Goal: Task Accomplishment & Management: Manage account settings

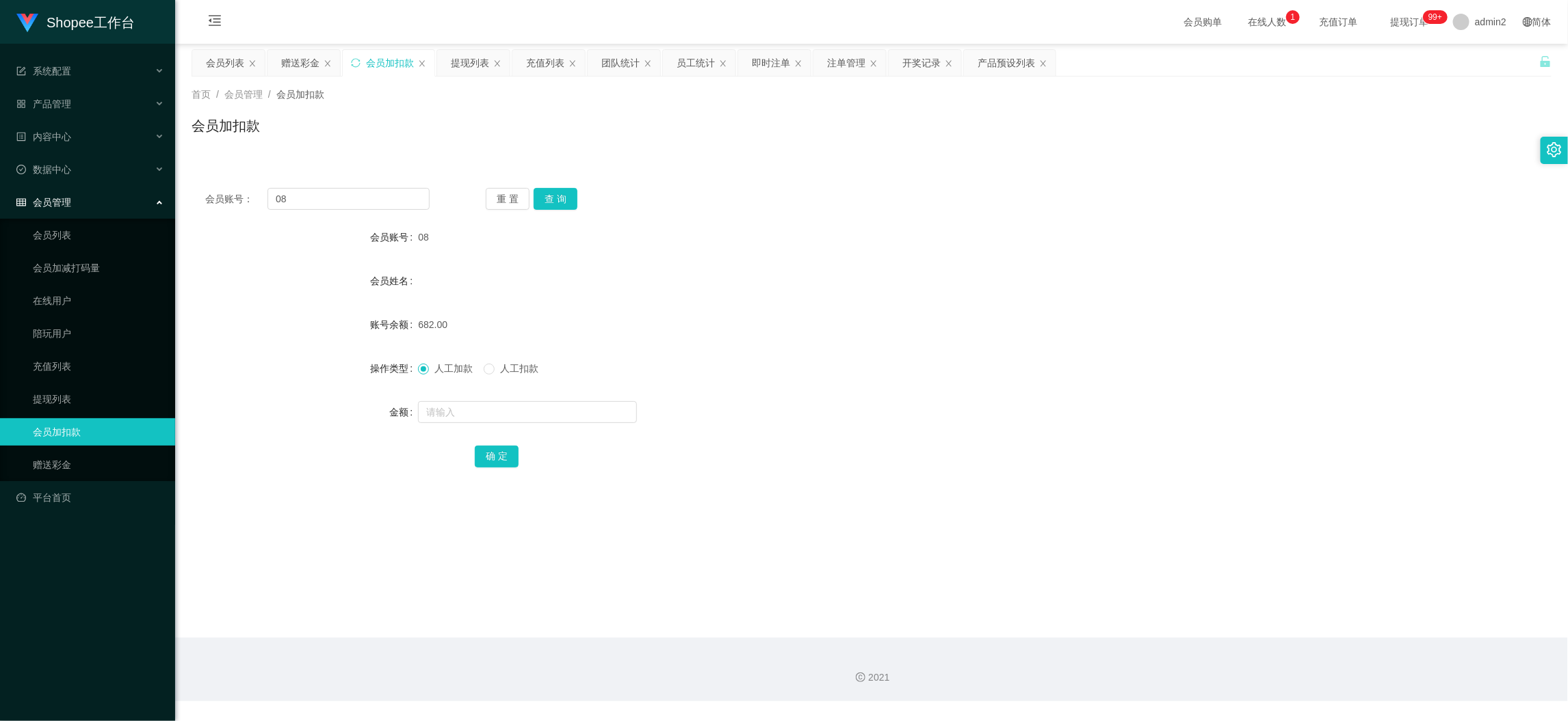
scroll to position [1, 0]
drag, startPoint x: 1258, startPoint y: 657, endPoint x: 562, endPoint y: 333, distance: 767.7
click at [1258, 651] on div "2021" at bounding box center [872, 670] width 1393 height 64
click at [302, 66] on div "赠送彩金" at bounding box center [300, 63] width 39 height 26
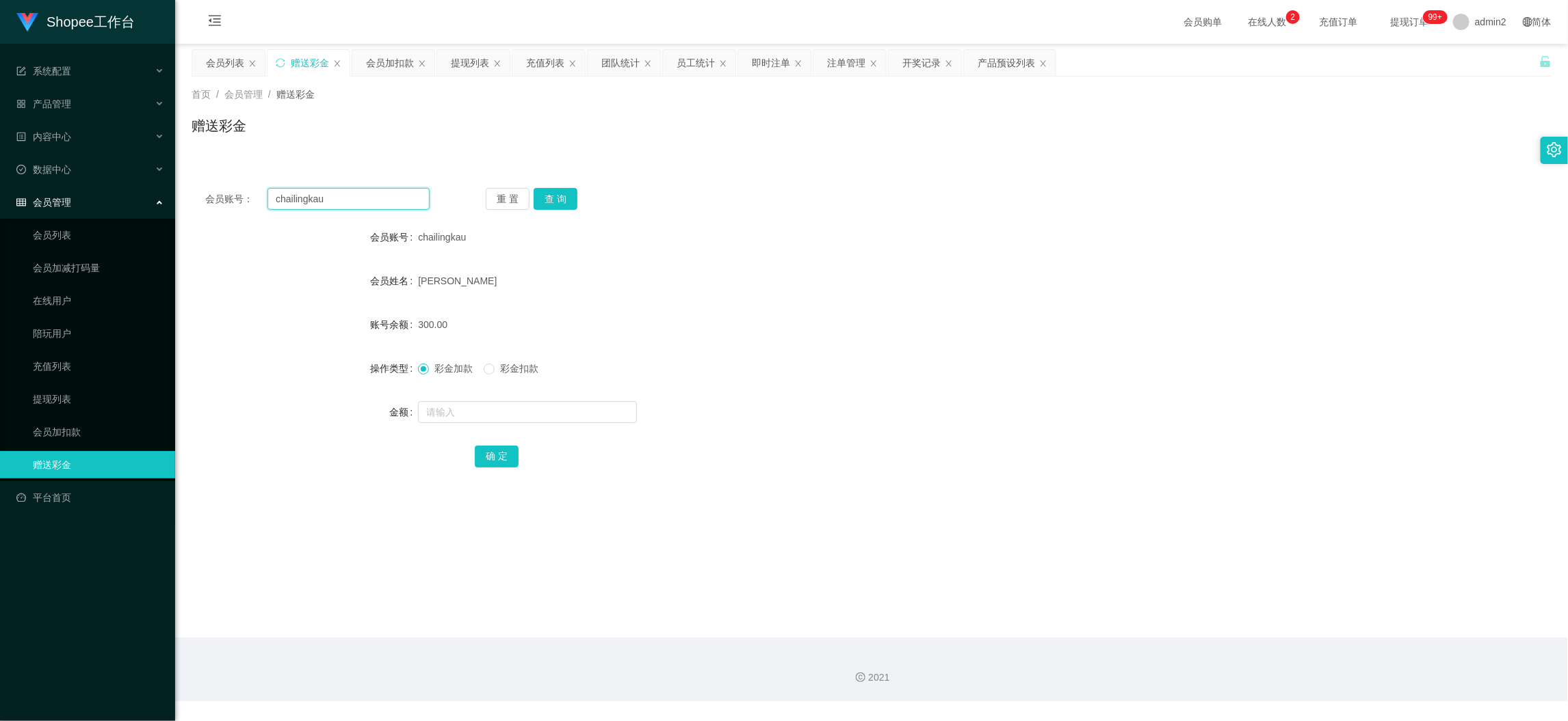
click at [392, 195] on input "chailingkau" at bounding box center [348, 199] width 162 height 22
paste input "tanheng888"
type input "tanheng888"
drag, startPoint x: 550, startPoint y: 195, endPoint x: 570, endPoint y: 253, distance: 61.4
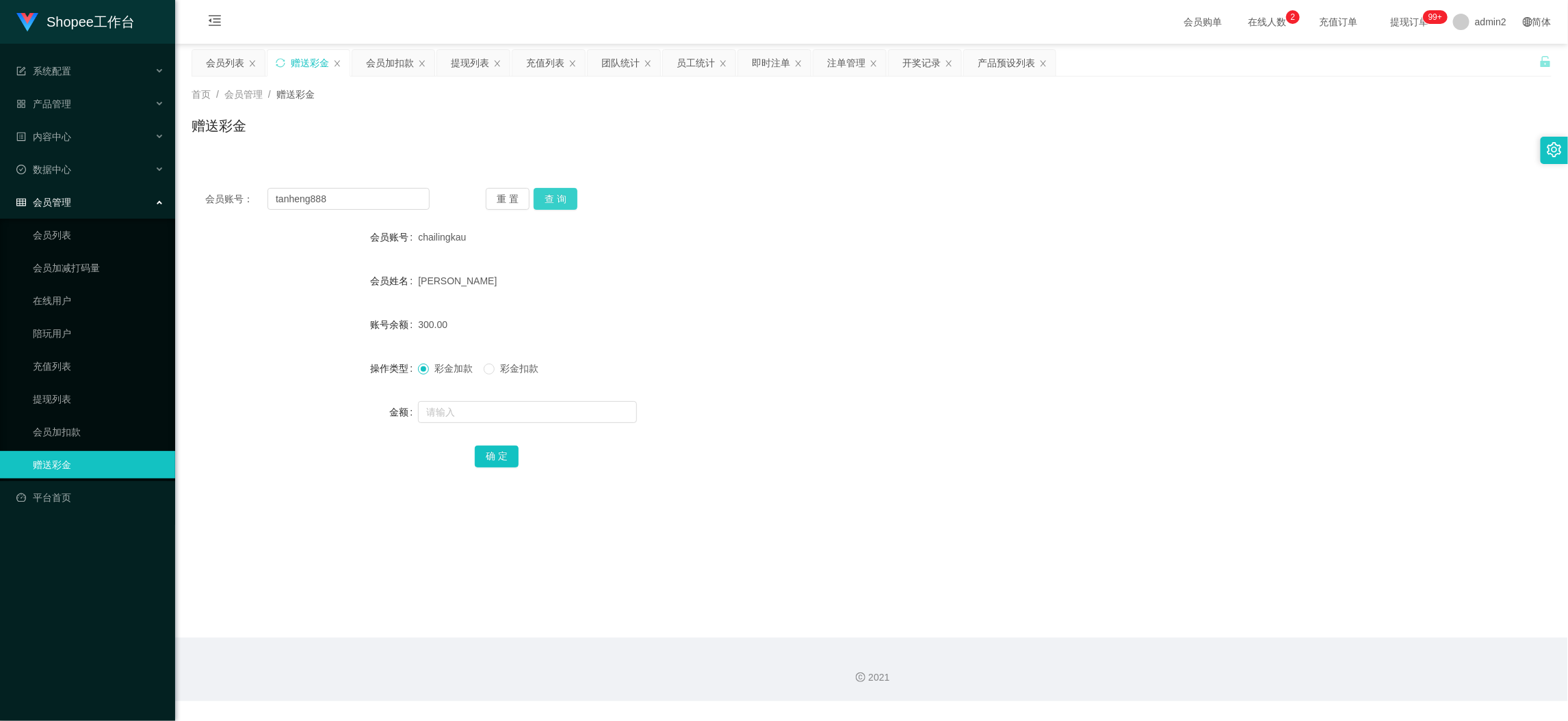
click at [550, 195] on button "查 询" at bounding box center [555, 199] width 44 height 22
click at [574, 413] on input "text" at bounding box center [527, 412] width 219 height 22
type input "80"
drag, startPoint x: 495, startPoint y: 458, endPoint x: 548, endPoint y: 458, distance: 53.0
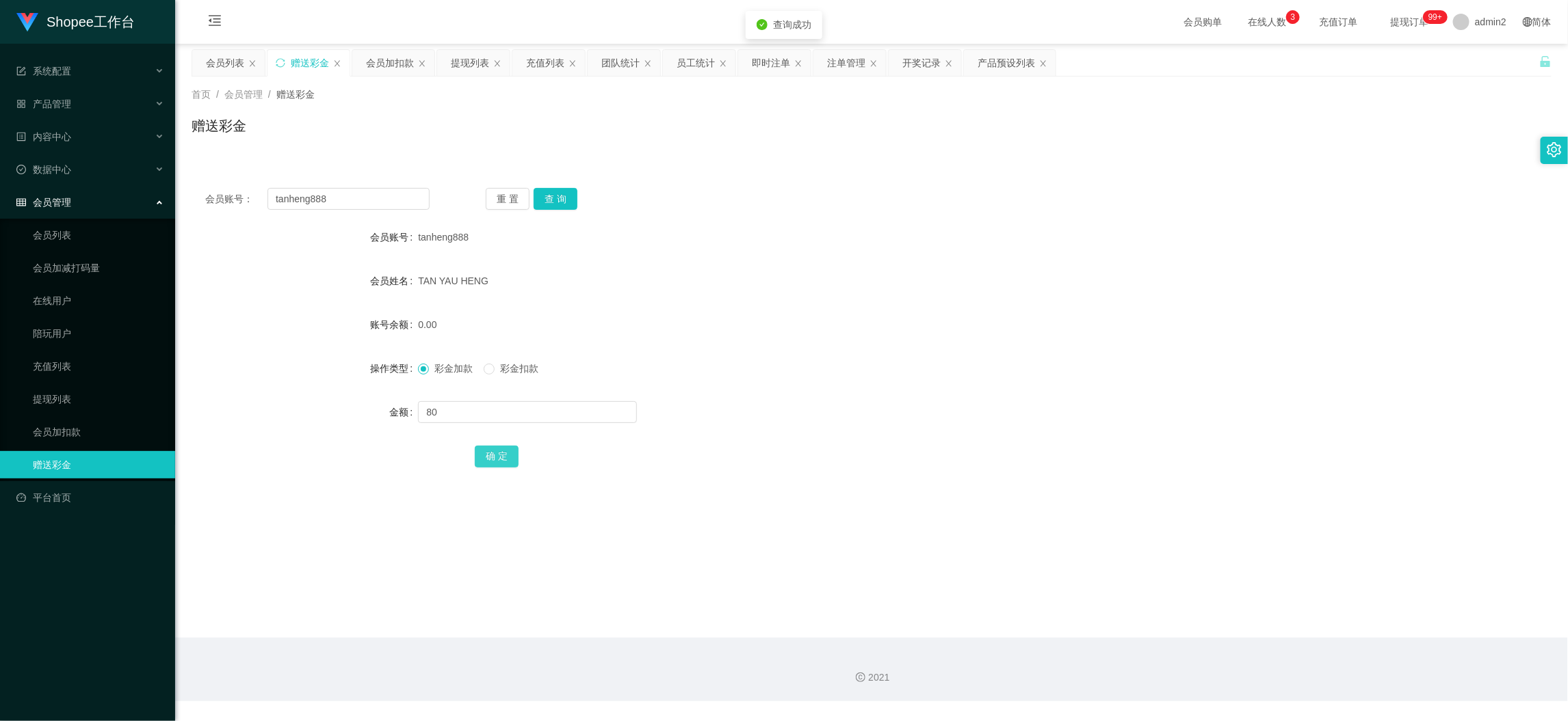
click at [495, 457] on button "确 定" at bounding box center [497, 457] width 44 height 22
click at [877, 411] on div at bounding box center [815, 412] width 794 height 28
click at [390, 54] on div "会员加扣款" at bounding box center [389, 63] width 48 height 26
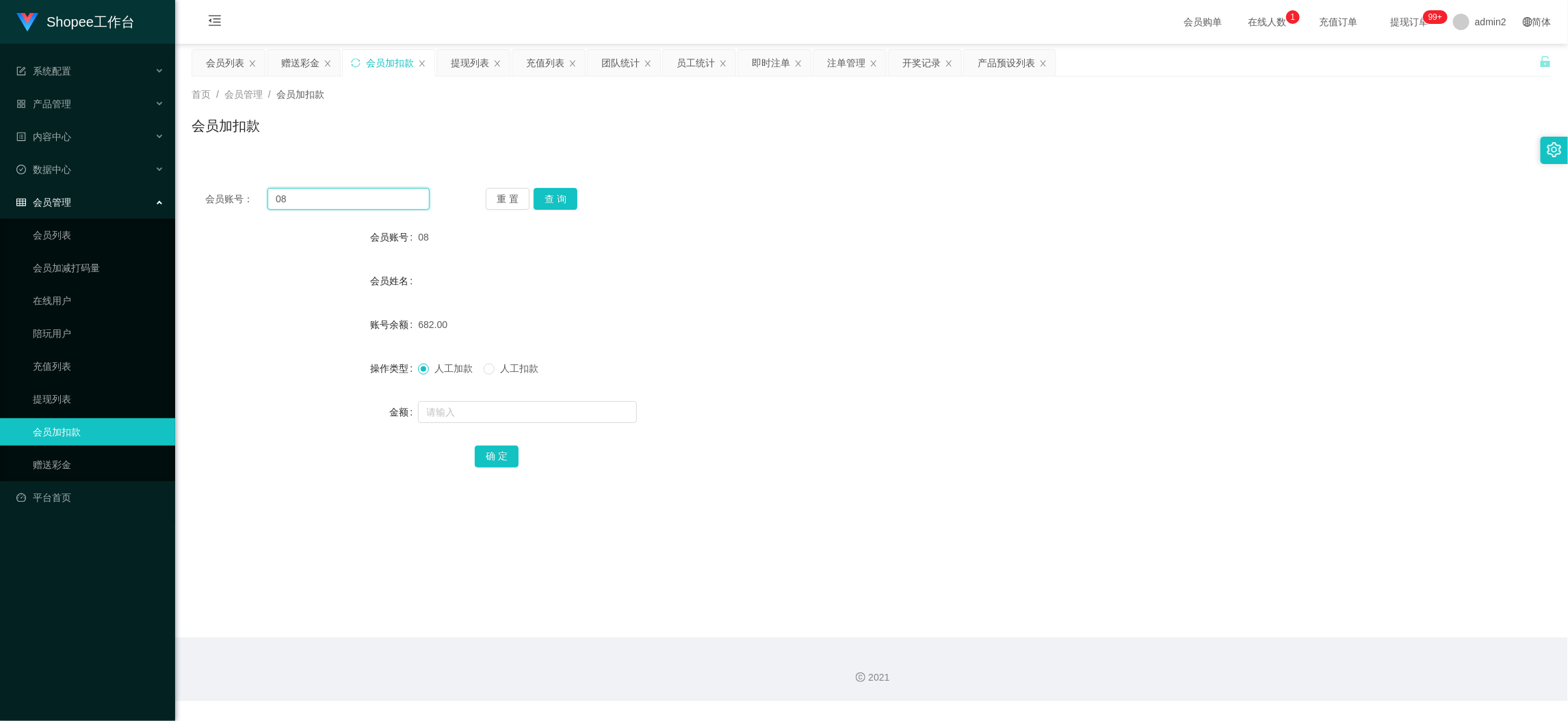
click at [372, 188] on input "08" at bounding box center [348, 199] width 162 height 22
paste input "60"
type input "060"
click at [553, 191] on button "查 询" at bounding box center [555, 199] width 44 height 22
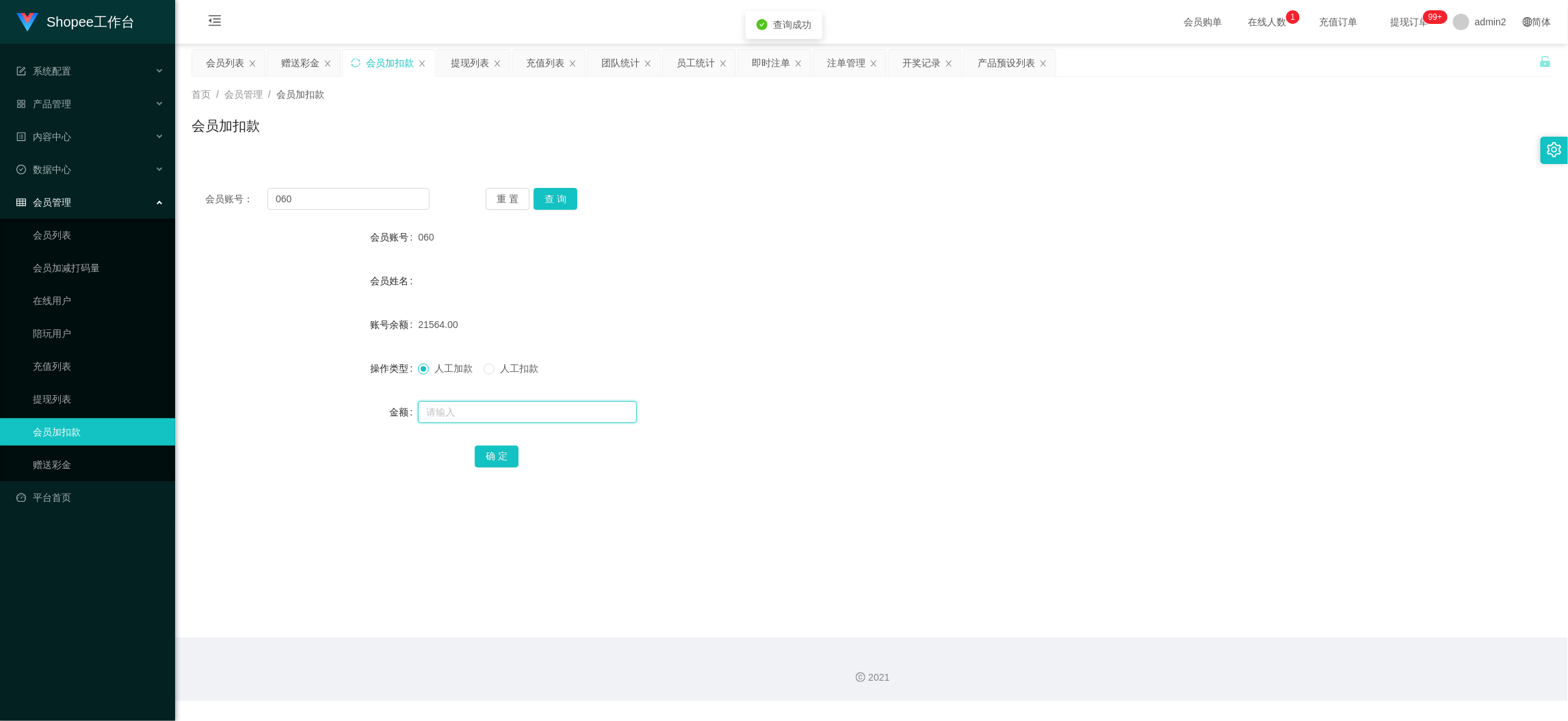
drag, startPoint x: 578, startPoint y: 414, endPoint x: 579, endPoint y: 407, distance: 7.1
click at [579, 410] on input "text" at bounding box center [527, 412] width 219 height 22
click at [579, 407] on input "text" at bounding box center [527, 412] width 219 height 22
type input "16"
click at [497, 448] on button "确 定" at bounding box center [497, 457] width 44 height 22
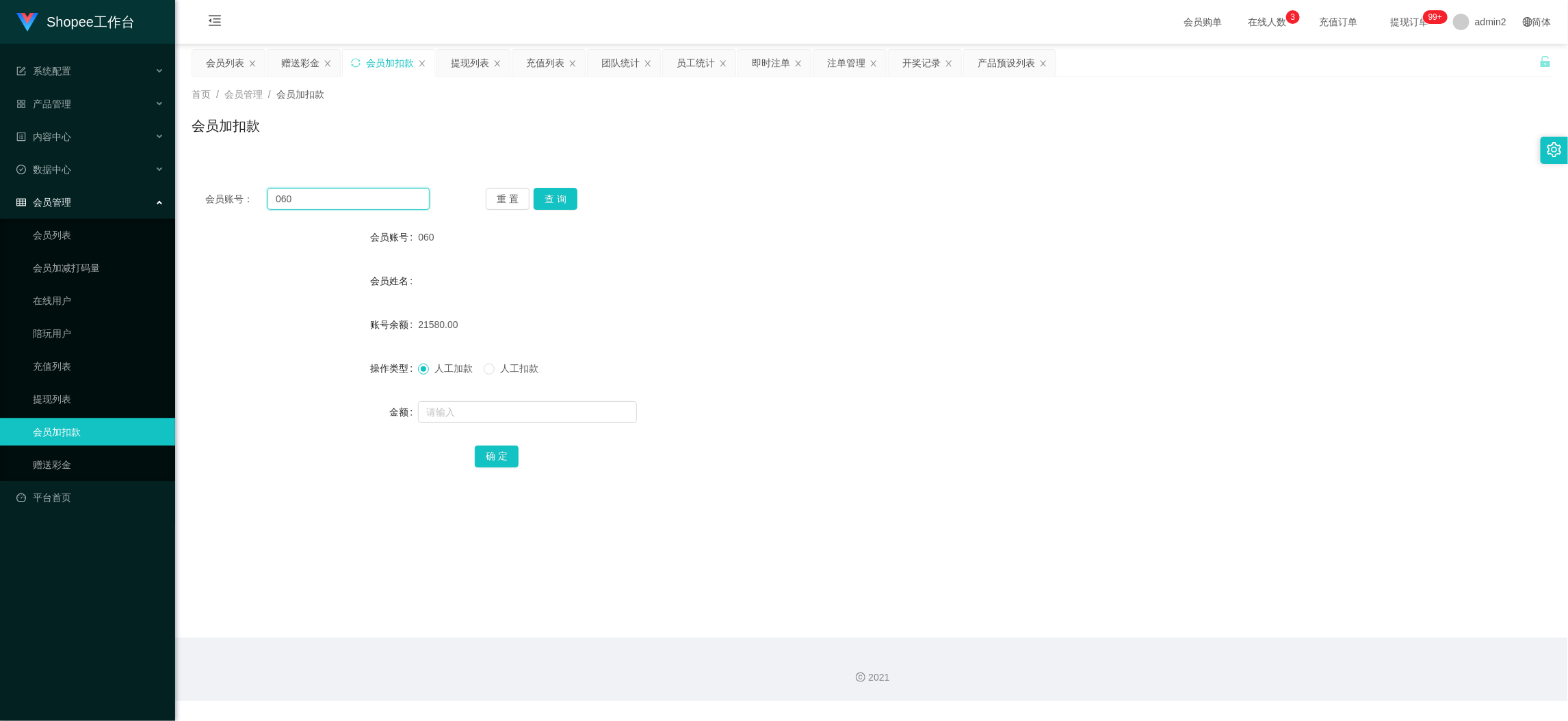
click at [396, 192] on input "060" at bounding box center [348, 199] width 162 height 22
click at [397, 192] on input "060" at bounding box center [348, 199] width 162 height 22
paste input "8"
type input "08"
click at [539, 201] on button "查 询" at bounding box center [555, 199] width 44 height 22
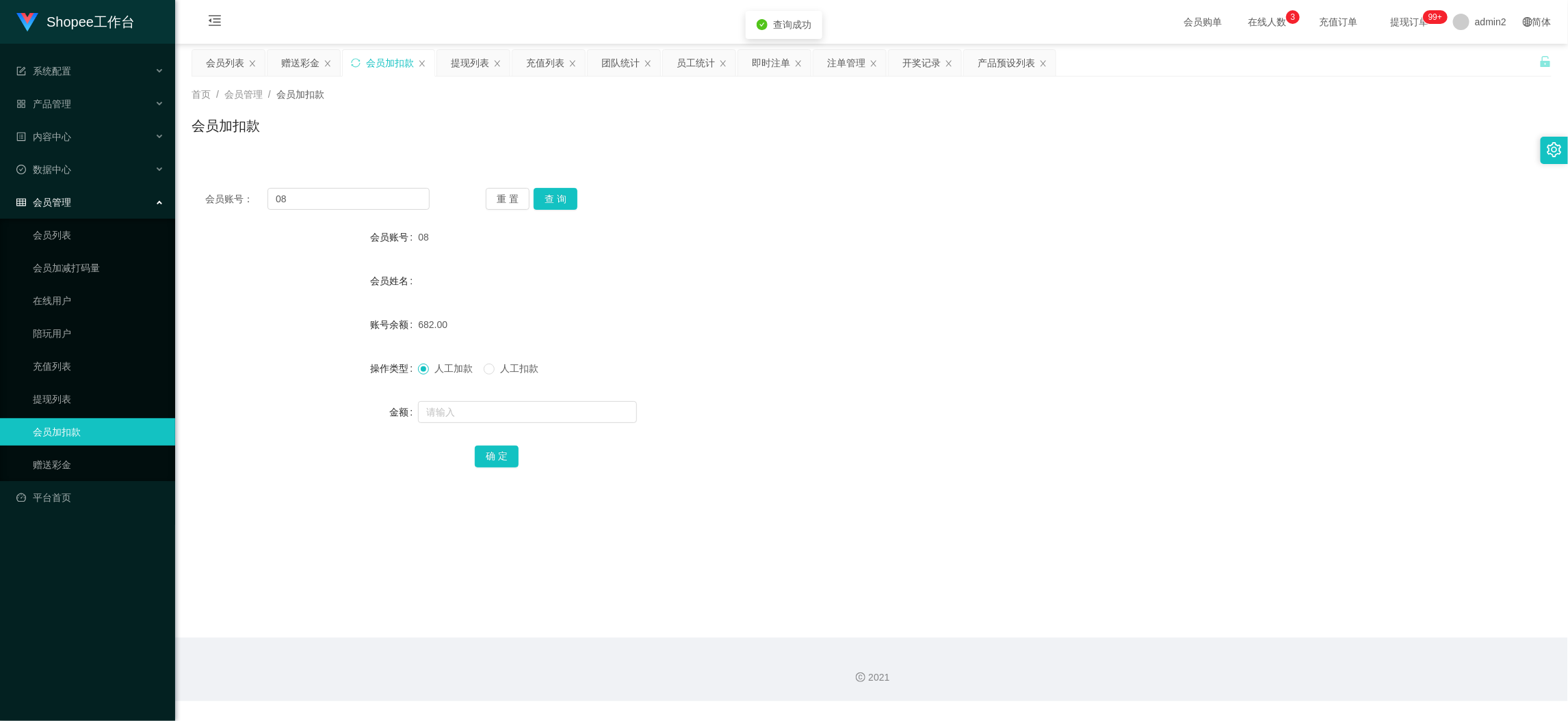
click at [566, 398] on div at bounding box center [815, 412] width 794 height 28
click at [566, 419] on input "text" at bounding box center [527, 412] width 219 height 22
click at [566, 419] on input "2" at bounding box center [527, 412] width 219 height 22
type input "20"
drag, startPoint x: 487, startPoint y: 460, endPoint x: 499, endPoint y: 458, distance: 12.2
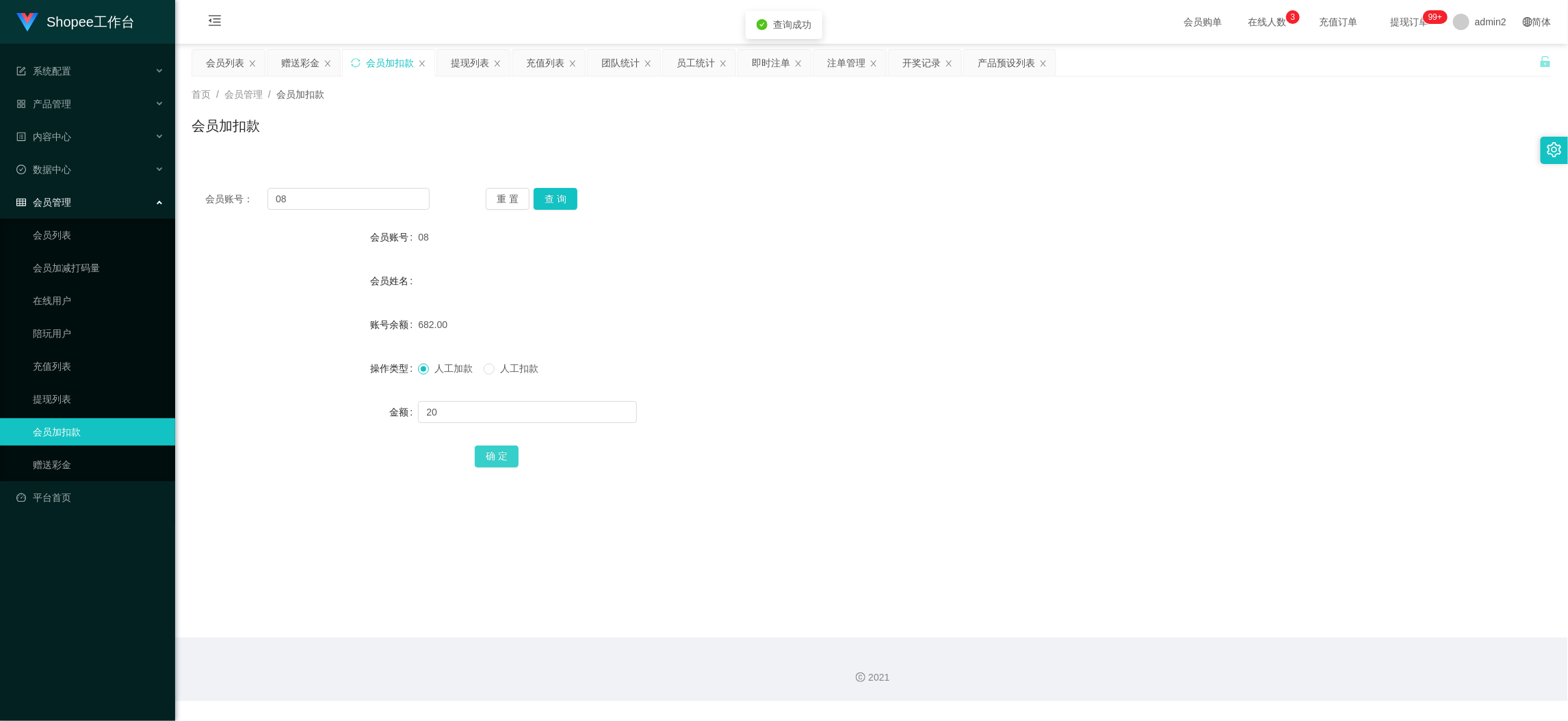
click at [487, 460] on button "确 定" at bounding box center [497, 457] width 44 height 22
drag, startPoint x: 1185, startPoint y: 625, endPoint x: 1173, endPoint y: 620, distance: 13.0
click at [1184, 628] on main "关闭左侧 关闭右侧 关闭其它 刷新页面 会员列表 赠送彩金 会员加扣款 提现列表 充值列表 团队统计 员工统计 即时注单 注单管理 开奖记录 产品预设列表 首…" at bounding box center [872, 340] width 1393 height 594
click at [372, 200] on input "08" at bounding box center [348, 199] width 162 height 22
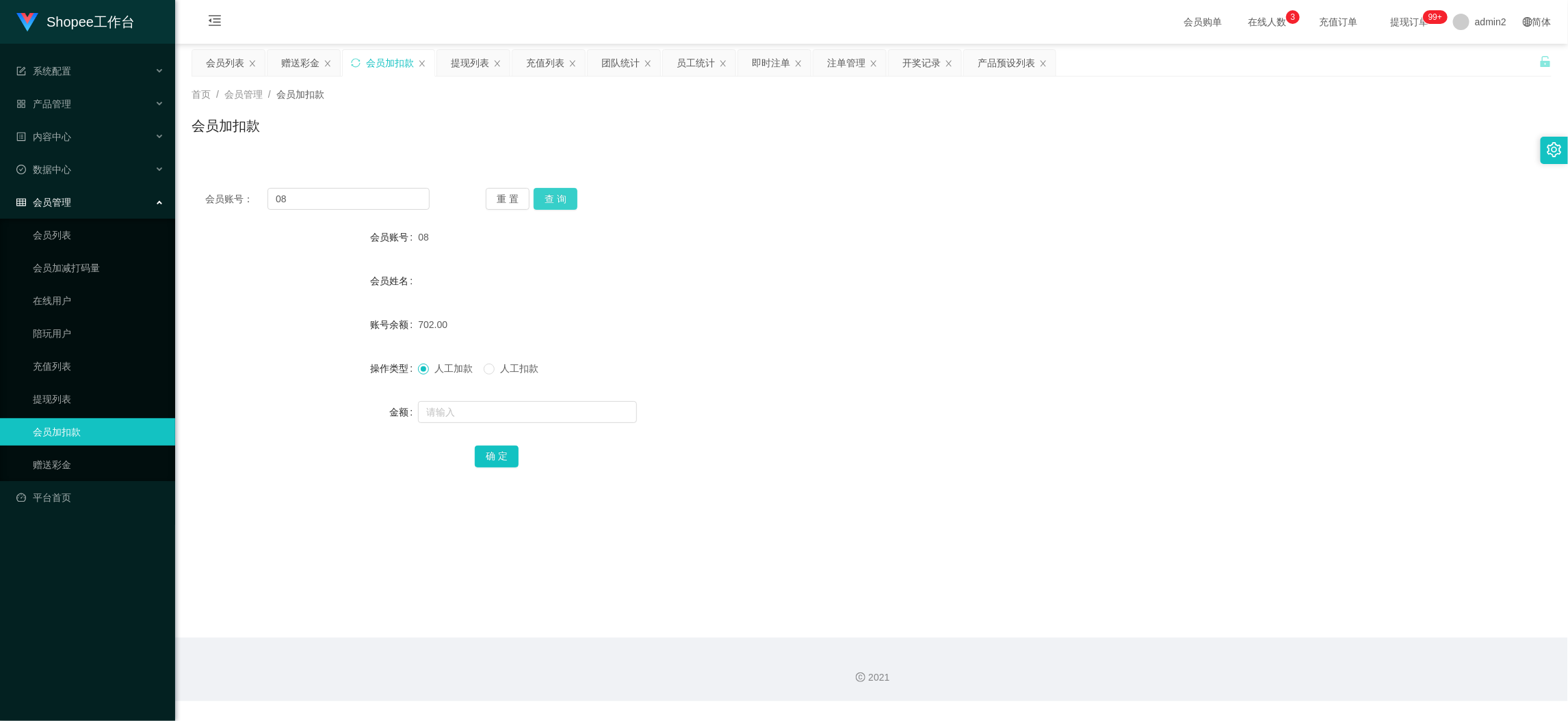
drag, startPoint x: 555, startPoint y: 202, endPoint x: 557, endPoint y: 210, distance: 8.2
click at [556, 202] on button "查 询" at bounding box center [555, 199] width 44 height 22
click at [562, 415] on input "text" at bounding box center [527, 412] width 219 height 22
type input "16"
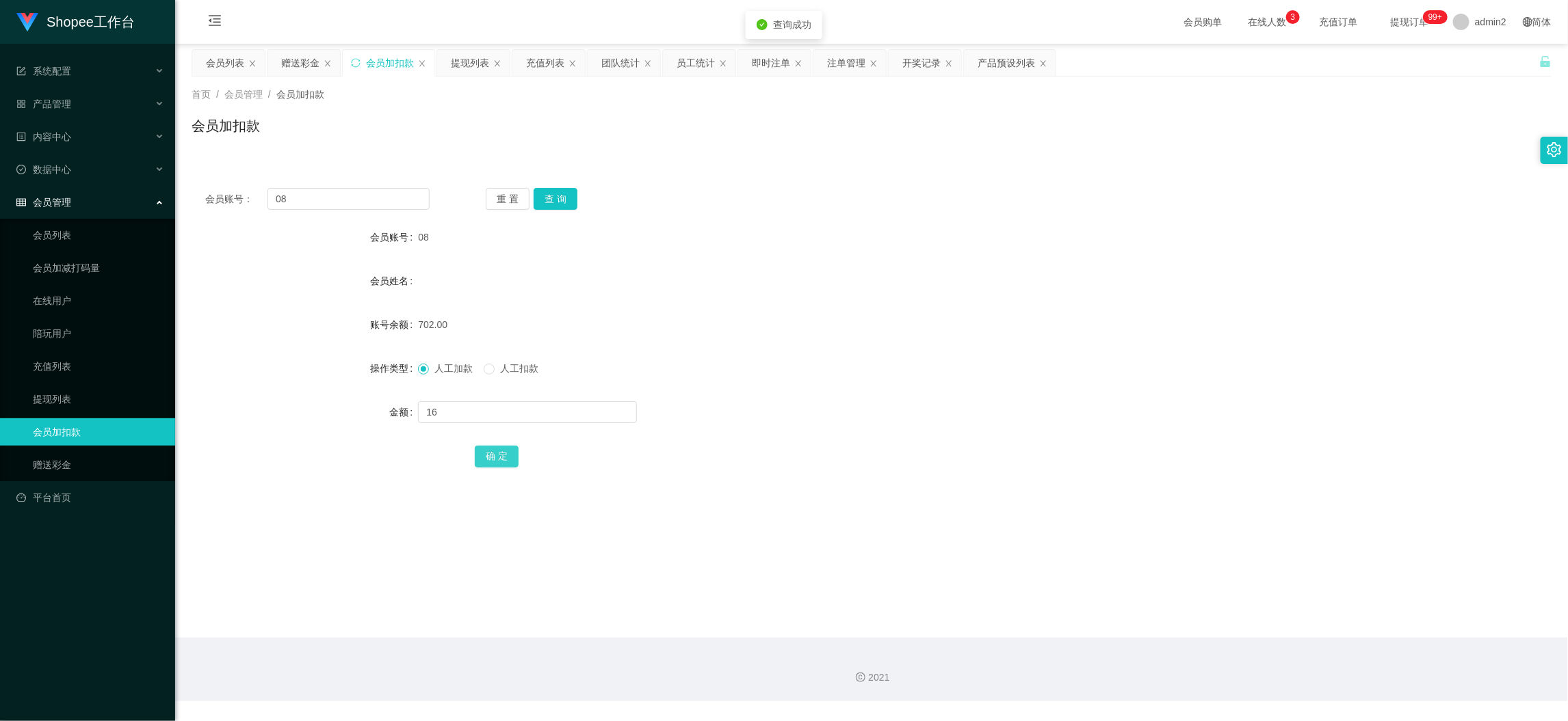
click at [516, 453] on button "确 定" at bounding box center [497, 457] width 44 height 22
